Goal: Contribute content: Contribute content

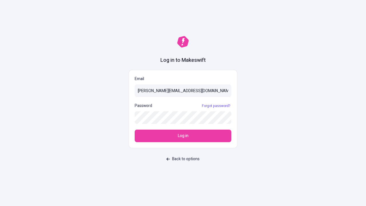
type input "[PERSON_NAME][EMAIL_ADDRESS][DOMAIN_NAME]"
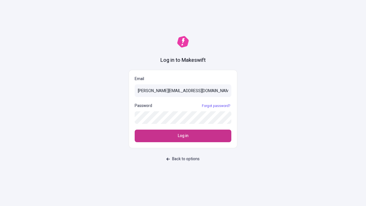
click at [183, 136] on span "Log in" at bounding box center [183, 136] width 11 height 6
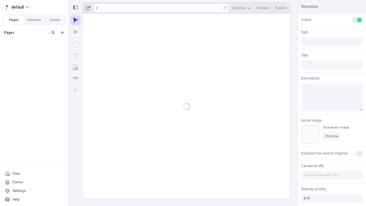
type input "/deep-link-soluta"
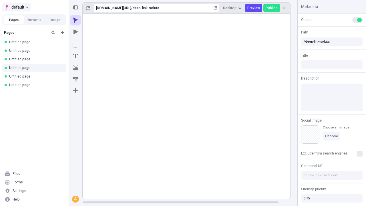
click at [16, 7] on span "default" at bounding box center [17, 7] width 13 height 7
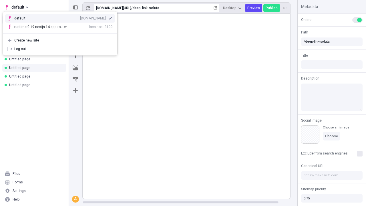
click at [80, 17] on div "[DOMAIN_NAME]" at bounding box center [93, 18] width 26 height 5
click at [62, 33] on icon "Add new" at bounding box center [62, 32] width 3 height 3
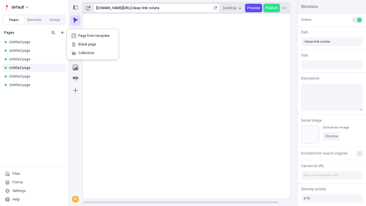
click at [93, 44] on span "Blank page" at bounding box center [95, 44] width 35 height 5
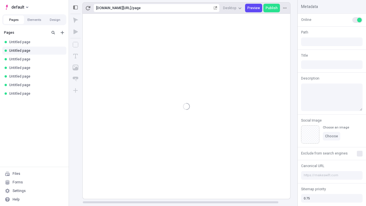
type input "/page"
click at [75, 45] on icon "Box" at bounding box center [76, 45] width 6 height 6
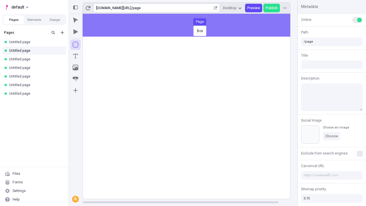
click at [192, 25] on div "Box Page" at bounding box center [183, 103] width 366 height 206
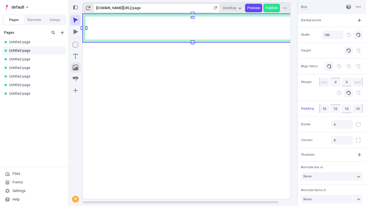
click at [75, 67] on icon "Image" at bounding box center [76, 68] width 6 height 6
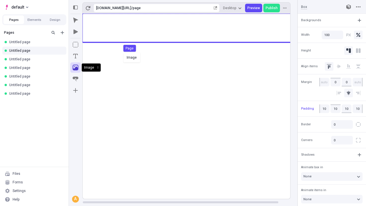
click at [192, 28] on div "Image Page" at bounding box center [183, 103] width 366 height 206
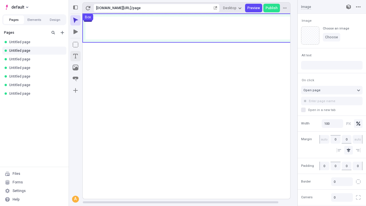
click at [75, 56] on icon "Text" at bounding box center [75, 56] width 5 height 5
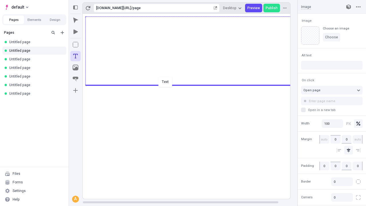
click at [192, 85] on div "Text" at bounding box center [183, 103] width 366 height 206
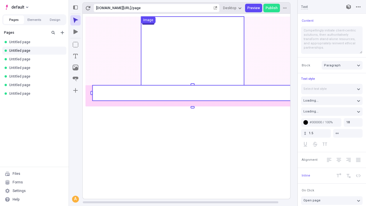
click at [192, 93] on rect at bounding box center [192, 92] width 200 height 15
click at [192, 93] on rect at bounding box center [193, 106] width 220 height 185
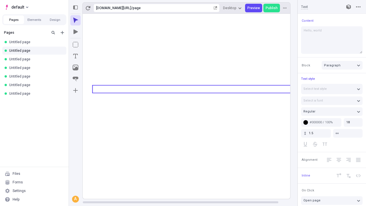
type textarea "Hello, world!"
click at [75, 67] on icon "Image" at bounding box center [76, 68] width 6 height 6
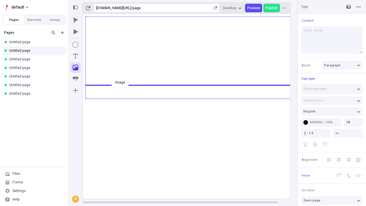
click at [192, 98] on div "Image" at bounding box center [183, 103] width 366 height 206
